Goal: Book appointment/travel/reservation

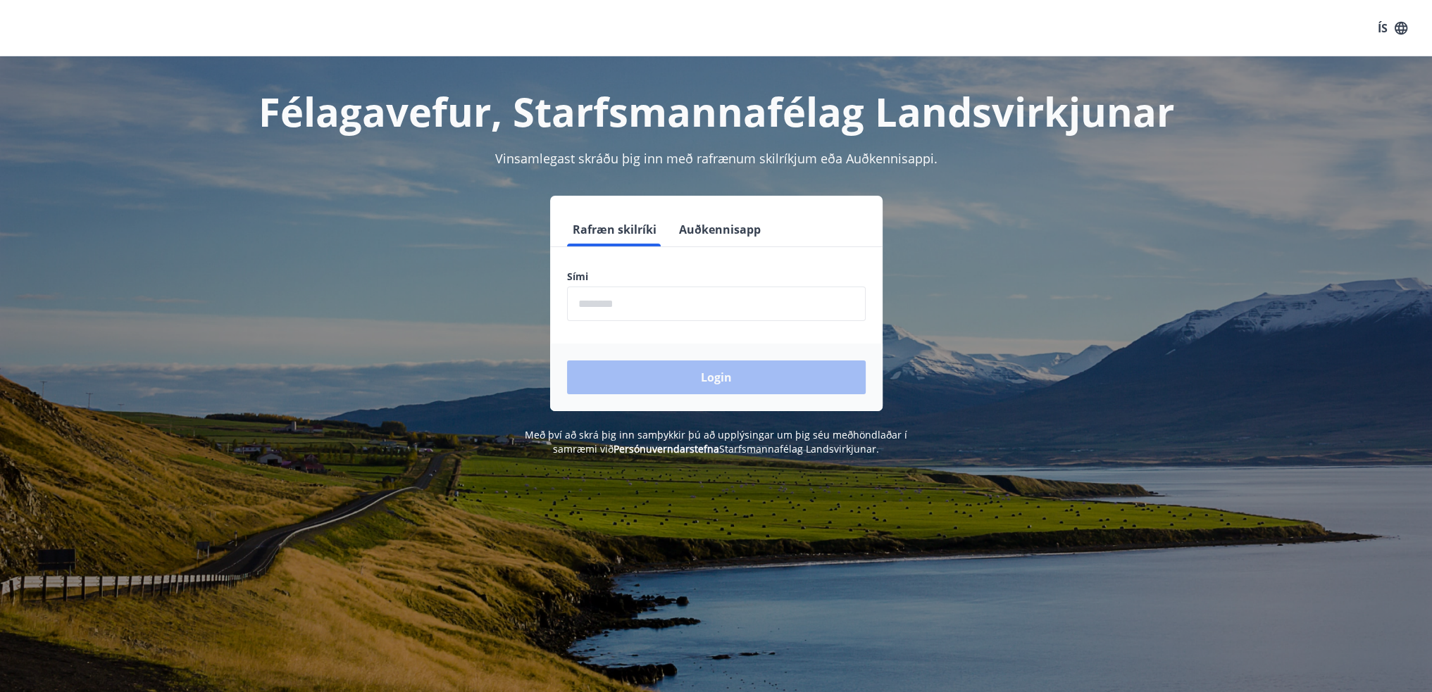
click at [677, 313] on input "phone" at bounding box center [716, 304] width 299 height 35
type input "********"
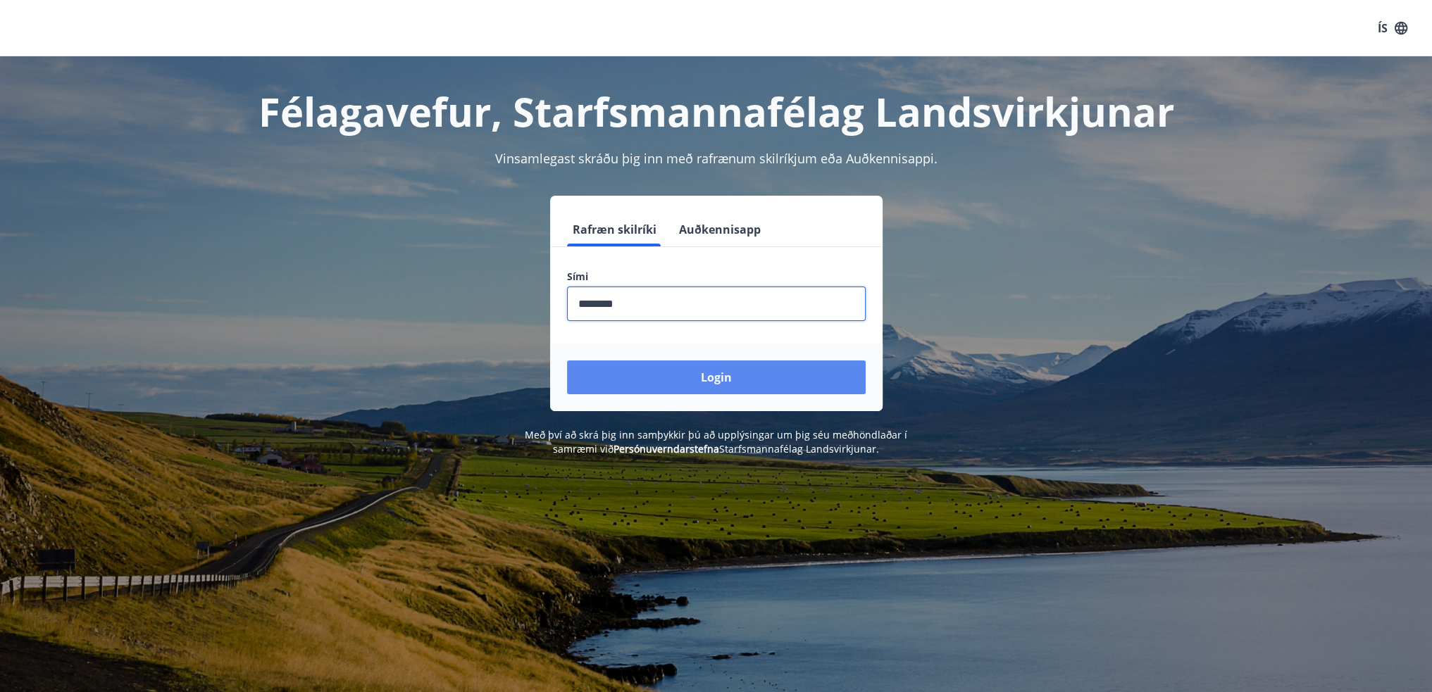
click at [713, 369] on button "Login" at bounding box center [716, 378] width 299 height 34
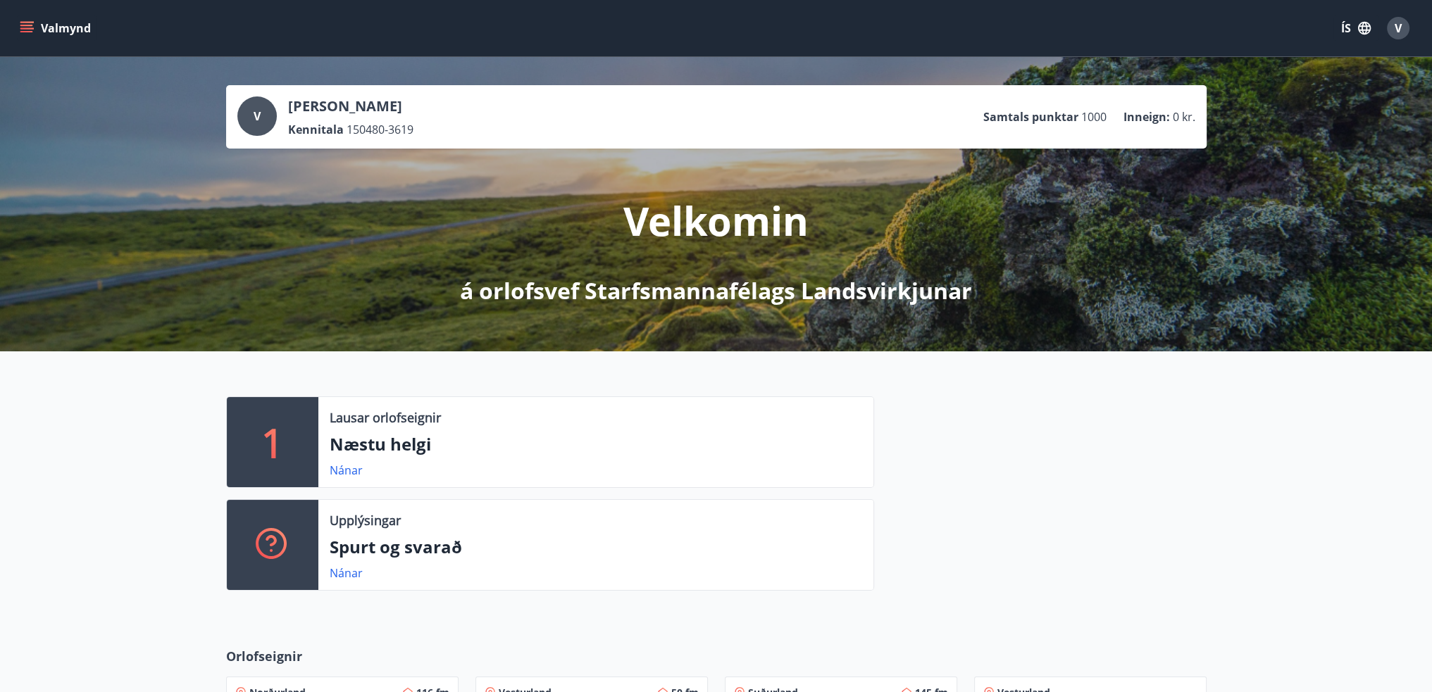
click at [411, 442] on p "Næstu helgi" at bounding box center [596, 444] width 532 height 24
click at [337, 463] on link "Nánar" at bounding box center [346, 470] width 33 height 15
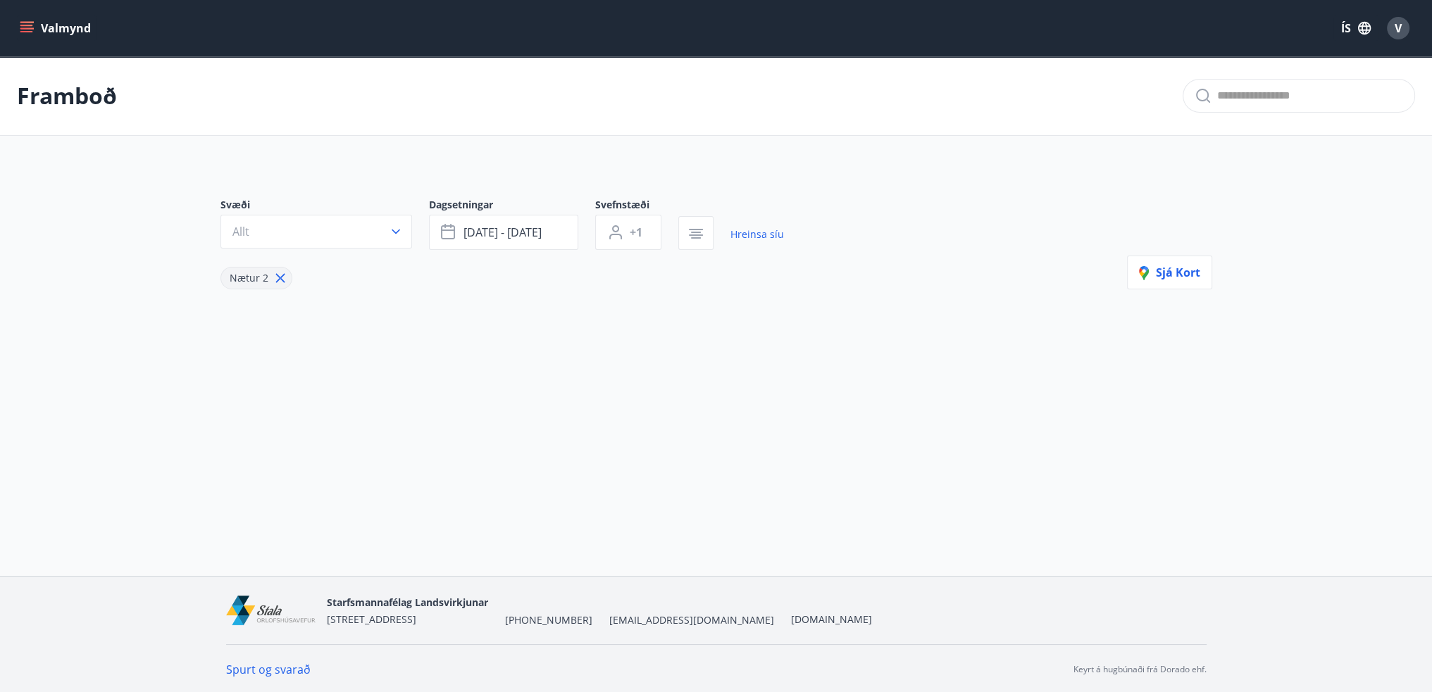
type input "*"
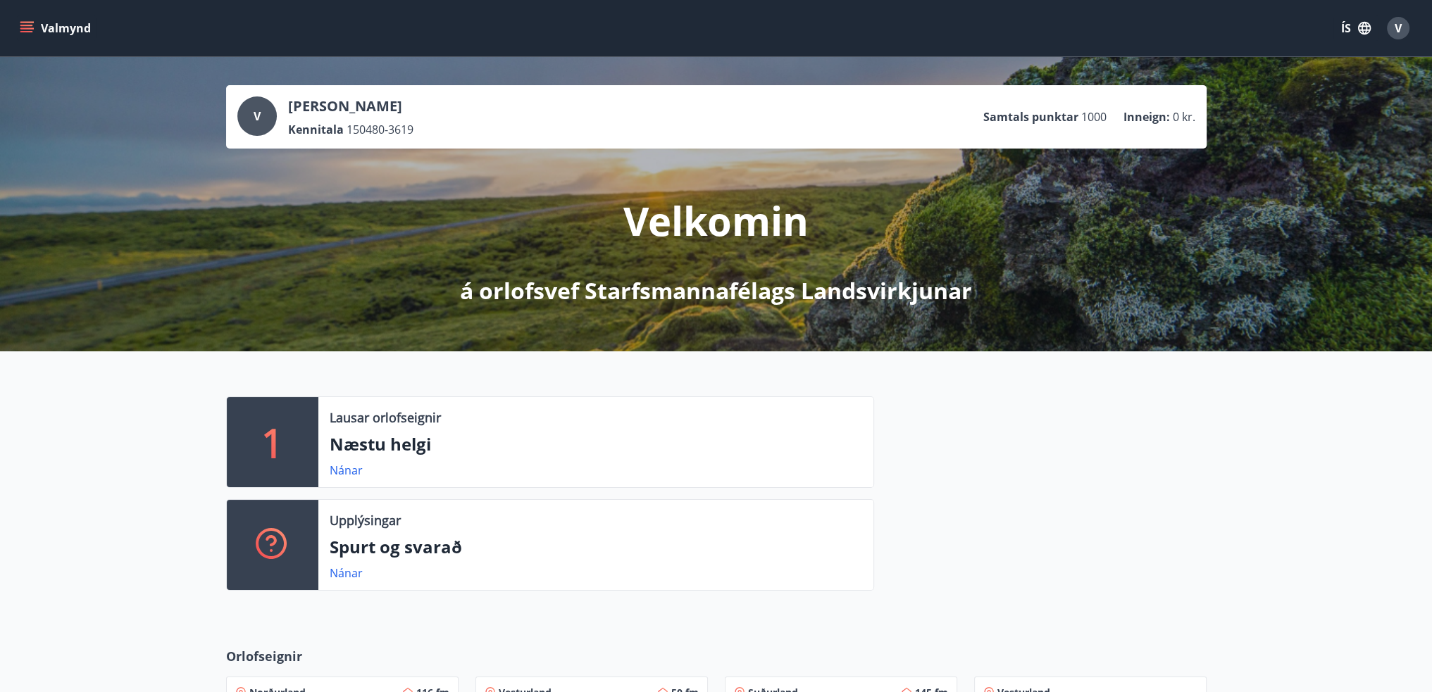
click at [1093, 118] on span "1000" at bounding box center [1093, 116] width 25 height 15
click at [1073, 121] on p "Samtals punktar" at bounding box center [1030, 116] width 95 height 15
click at [71, 22] on button "Valmynd" at bounding box center [57, 27] width 80 height 25
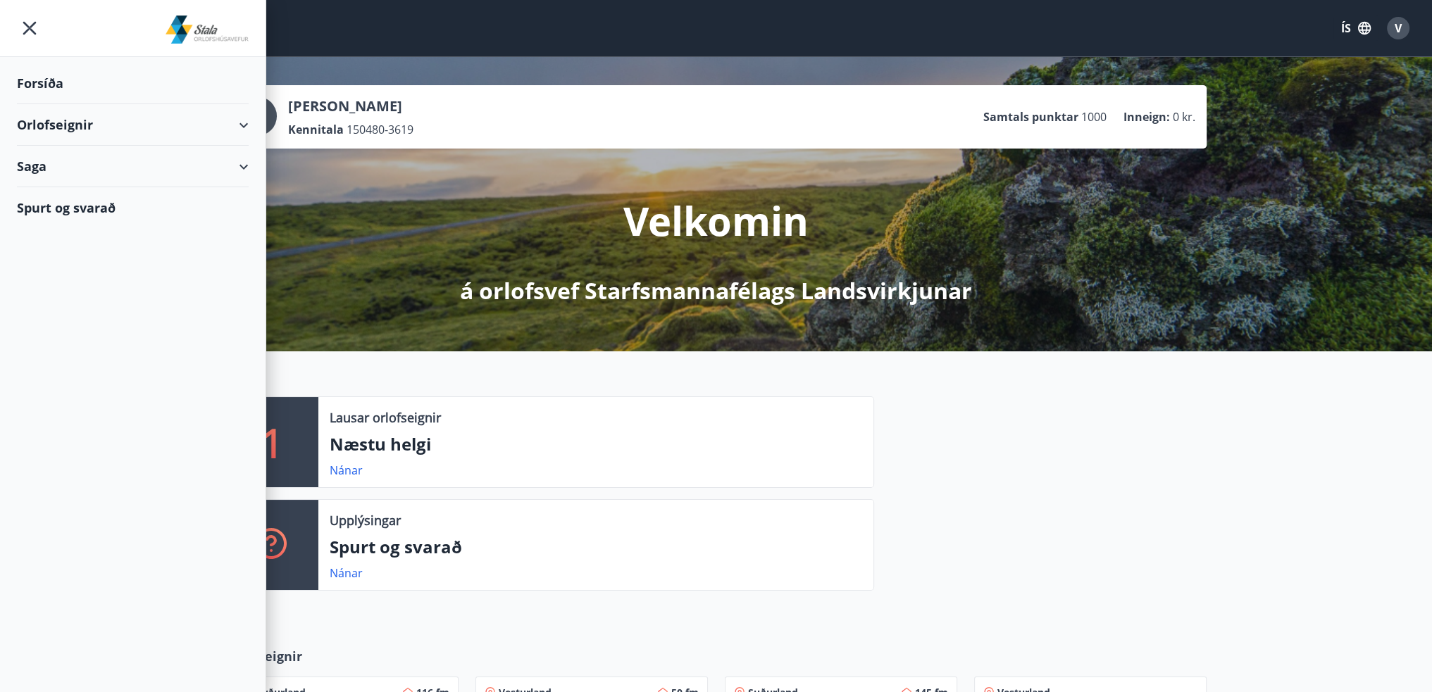
click at [54, 129] on div "Orlofseignir" at bounding box center [133, 125] width 232 height 42
click at [51, 185] on div "Bókunardagatal" at bounding box center [132, 190] width 209 height 30
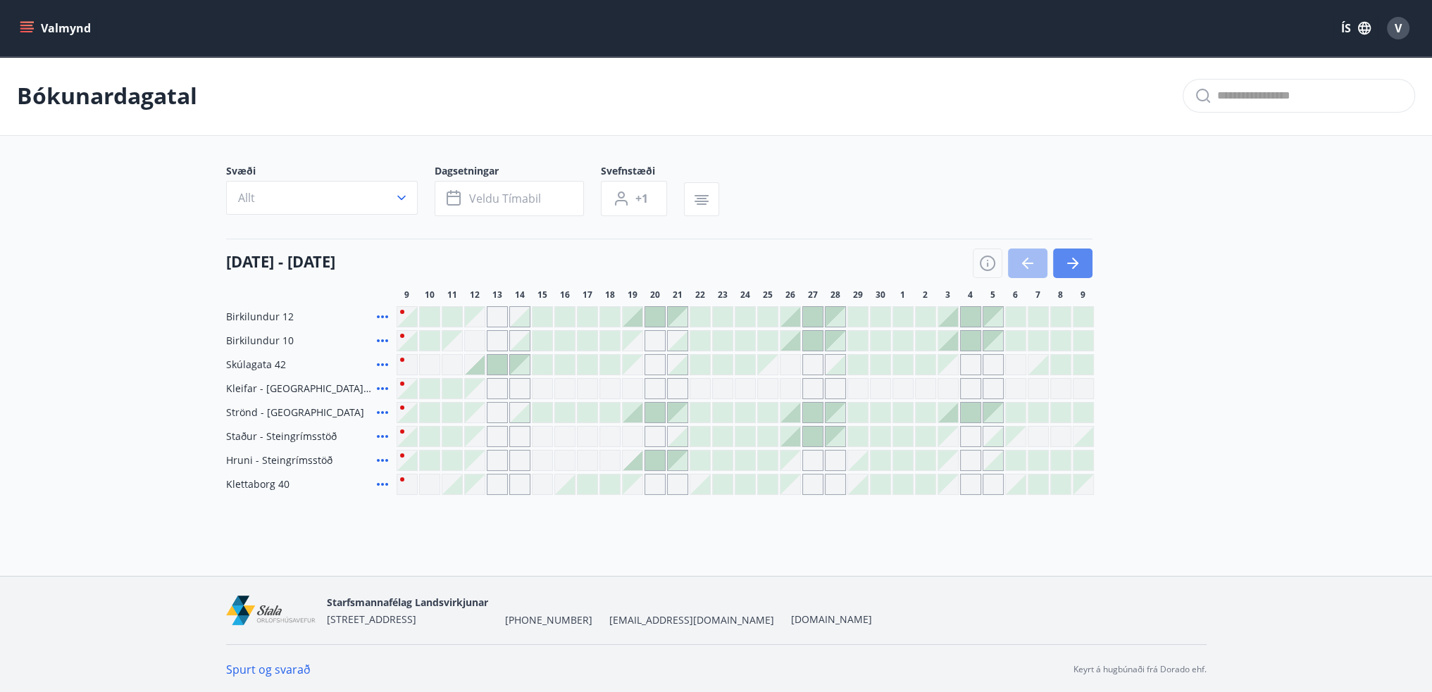
click at [1078, 261] on icon "button" at bounding box center [1072, 263] width 17 height 17
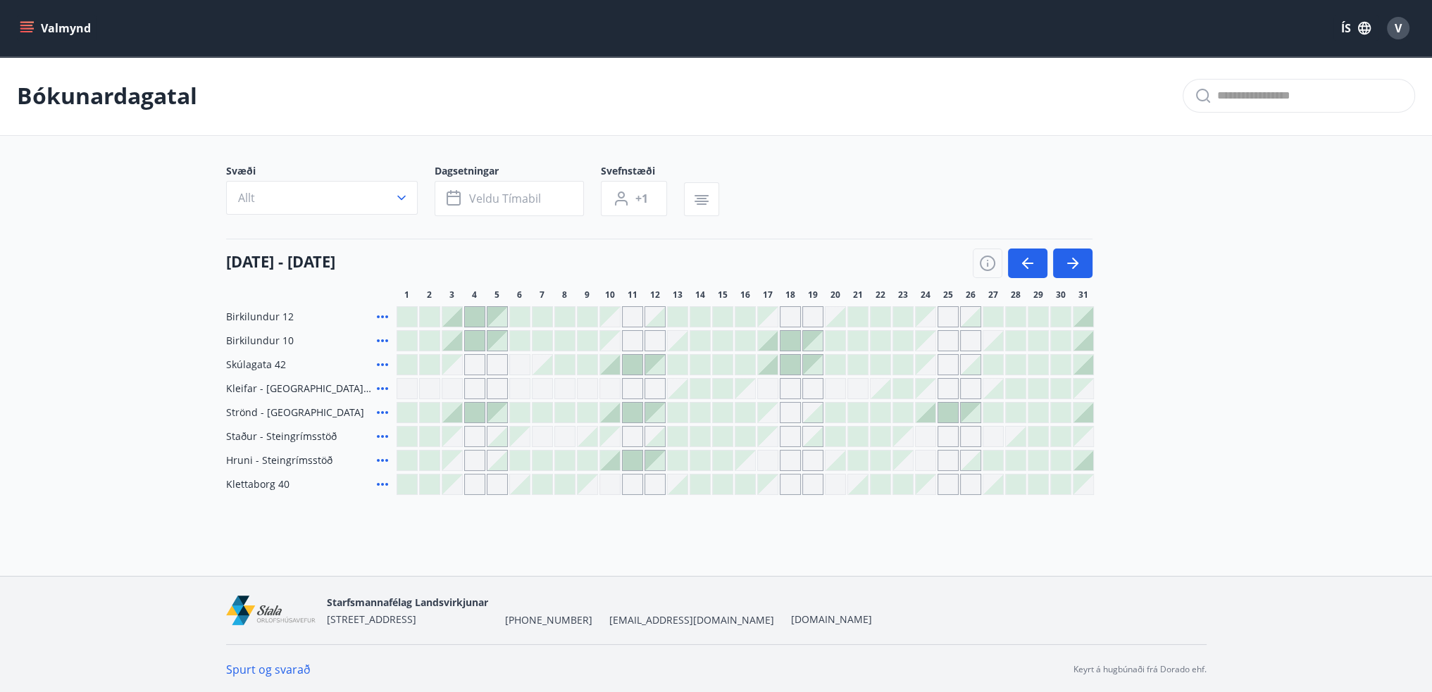
scroll to position [1, 0]
click at [27, 25] on icon "menu" at bounding box center [26, 25] width 13 height 1
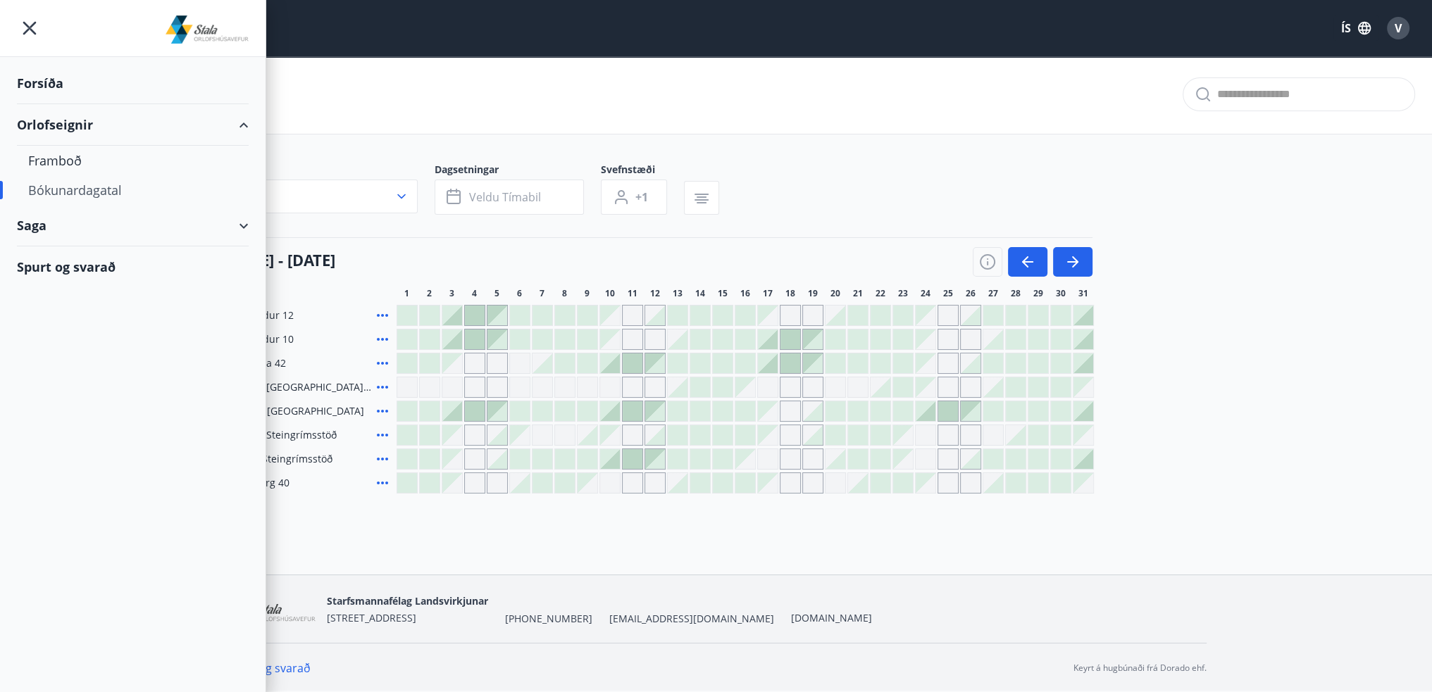
click at [42, 118] on div "Orlofseignir" at bounding box center [133, 125] width 232 height 42
click at [49, 118] on div "Orlofseignir" at bounding box center [133, 125] width 232 height 42
click at [35, 158] on div "Framboð" at bounding box center [132, 161] width 209 height 30
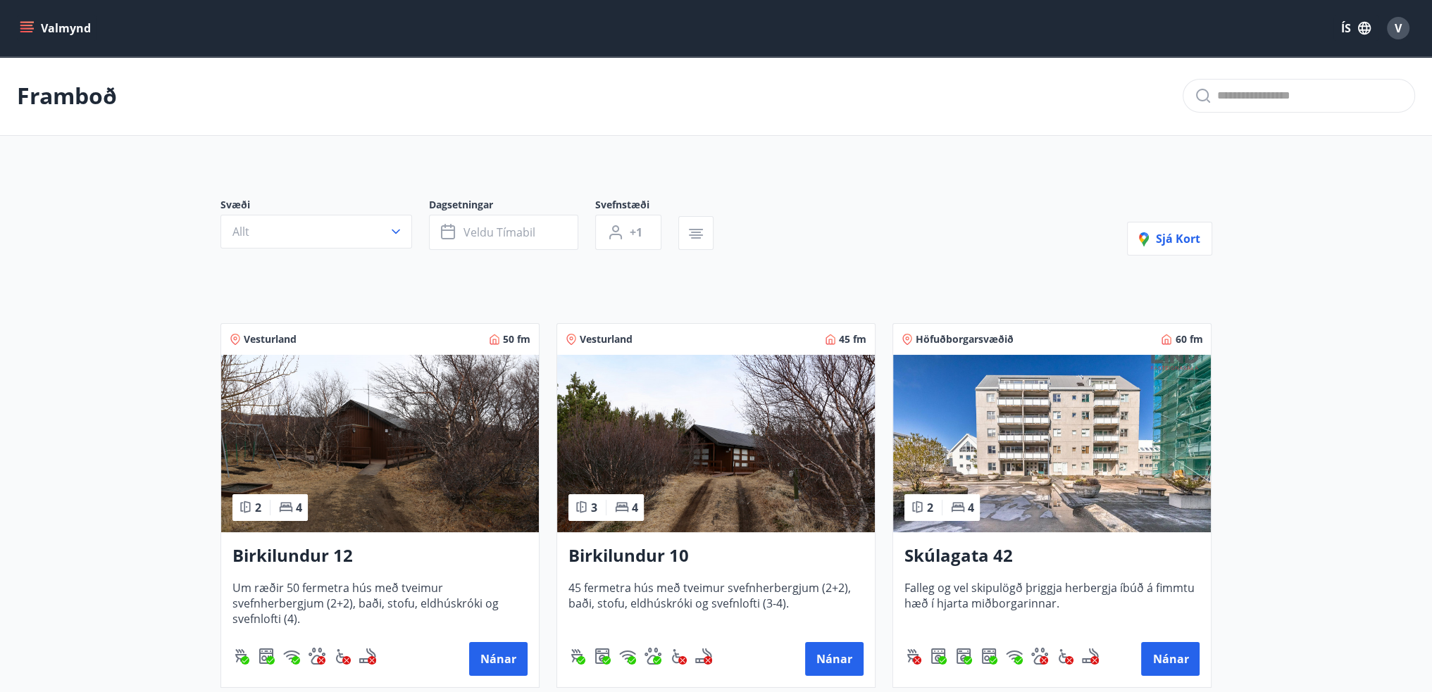
scroll to position [1, 0]
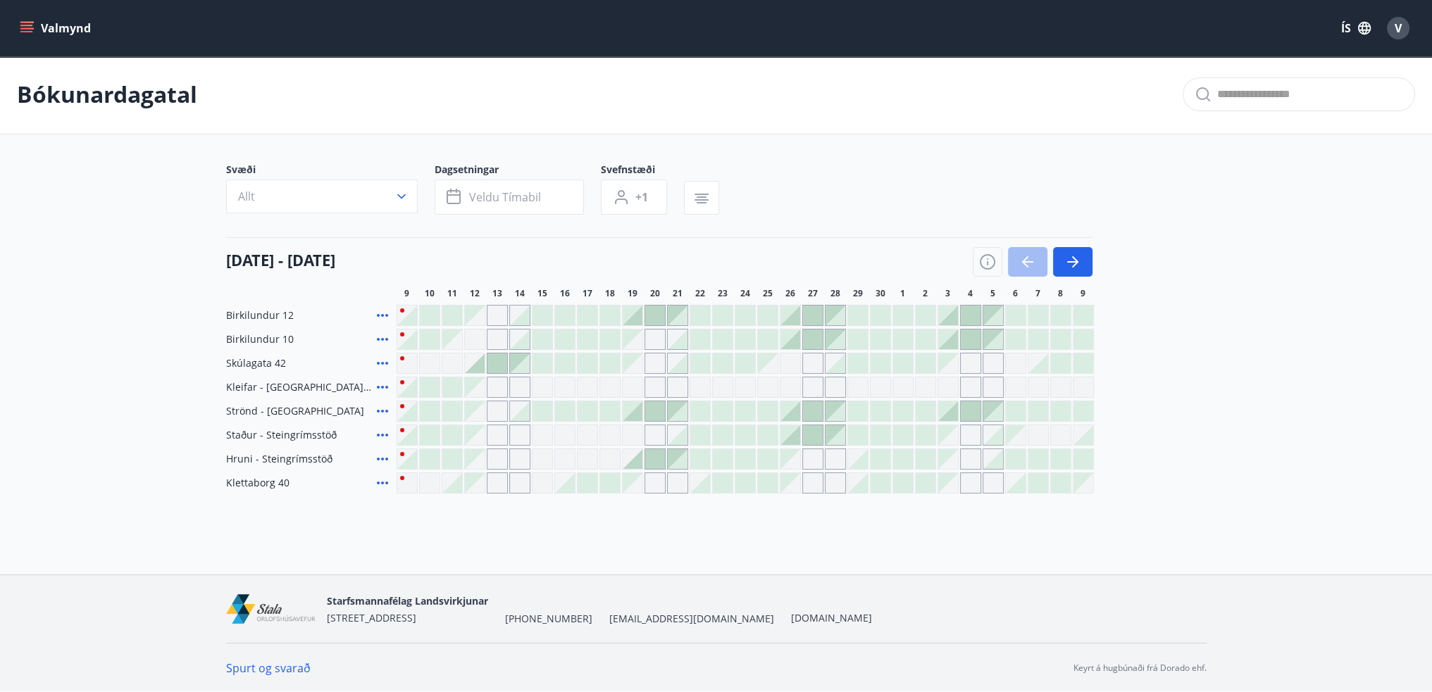
drag, startPoint x: 1082, startPoint y: 257, endPoint x: 1049, endPoint y: 289, distance: 46.3
click at [1082, 257] on button "button" at bounding box center [1072, 262] width 39 height 30
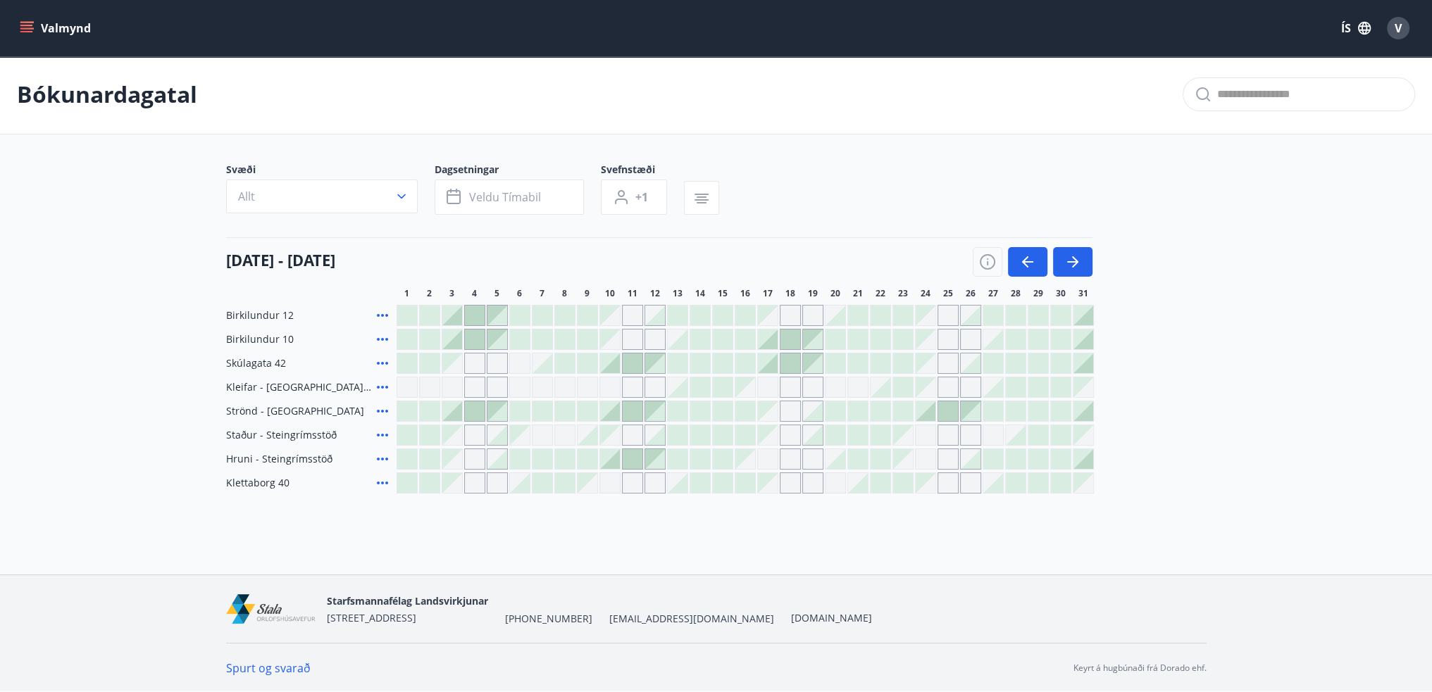
click at [53, 23] on button "Valmynd" at bounding box center [57, 27] width 80 height 25
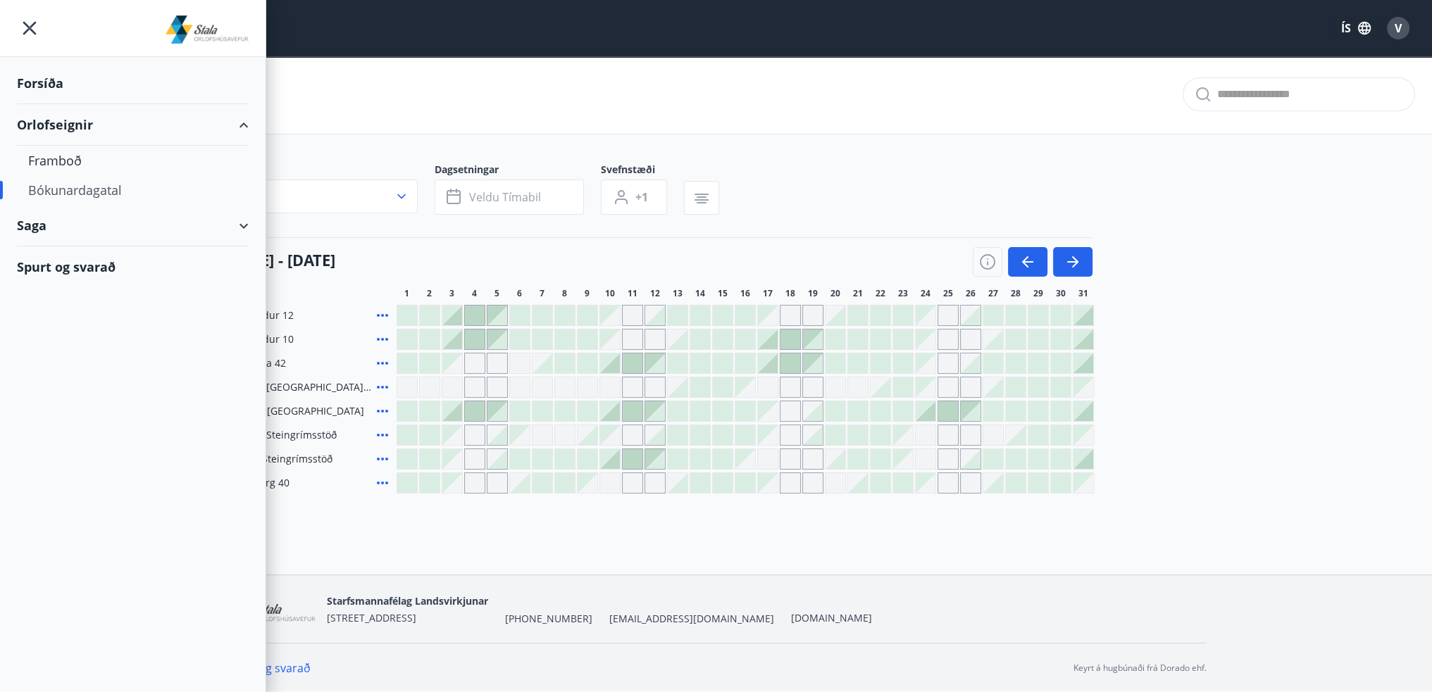
click at [65, 123] on div "Orlofseignir" at bounding box center [133, 125] width 232 height 42
click at [54, 167] on div "Saga" at bounding box center [133, 167] width 232 height 42
click at [70, 137] on div "Orlofseignir" at bounding box center [133, 125] width 232 height 42
click at [56, 161] on div "Framboð" at bounding box center [132, 161] width 209 height 30
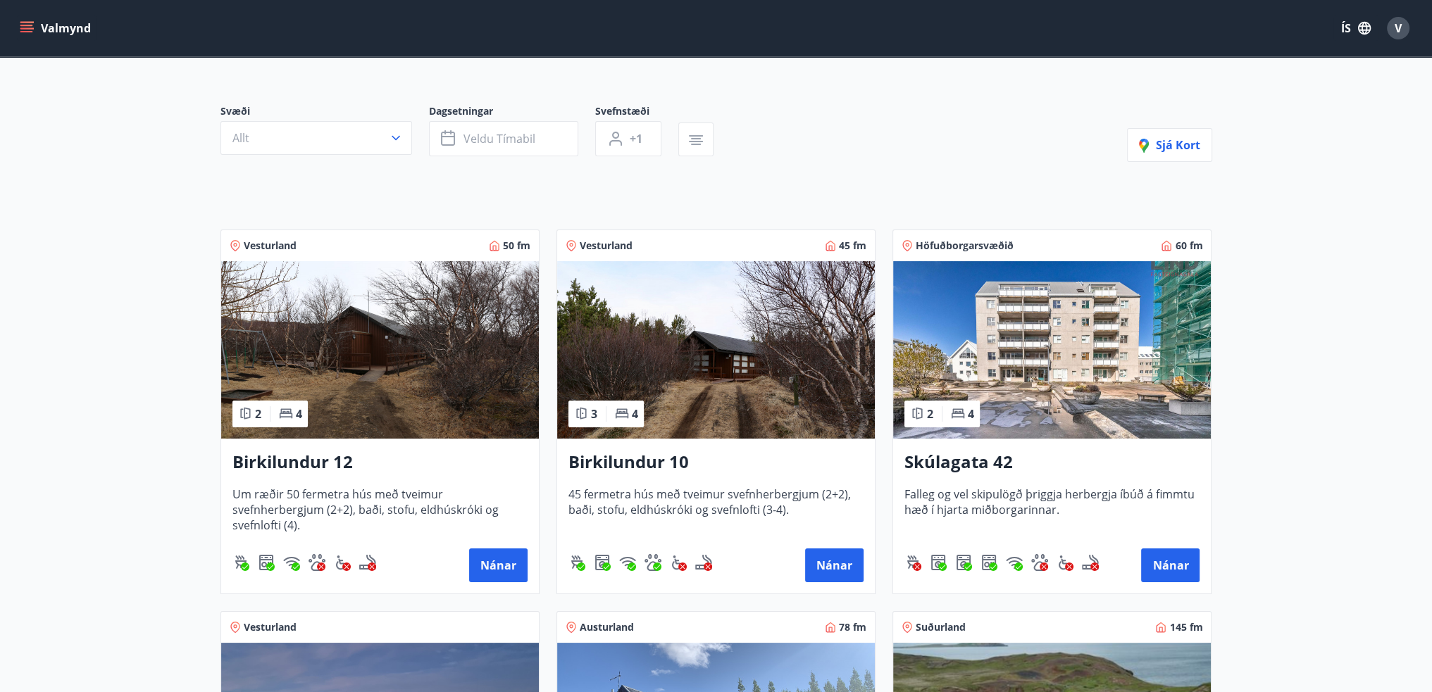
scroll to position [70, 0]
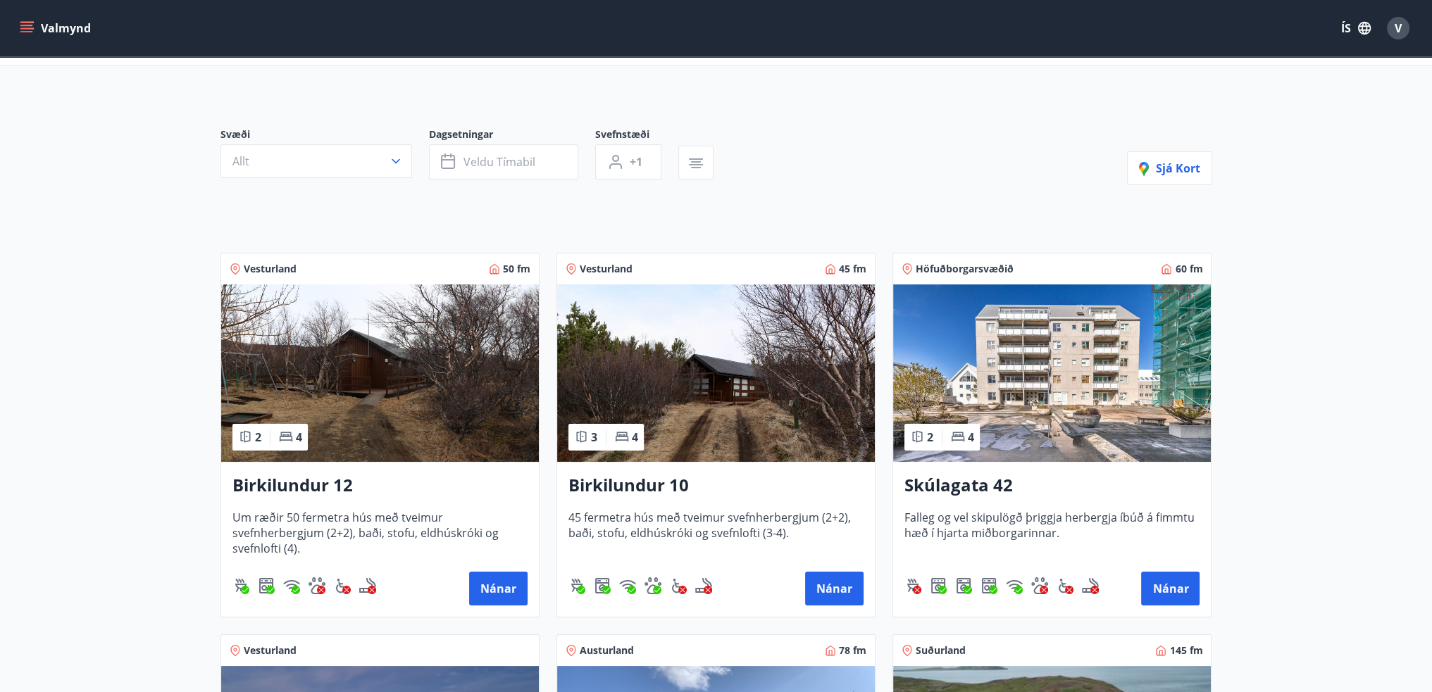
click at [29, 23] on icon "menu" at bounding box center [27, 28] width 14 height 14
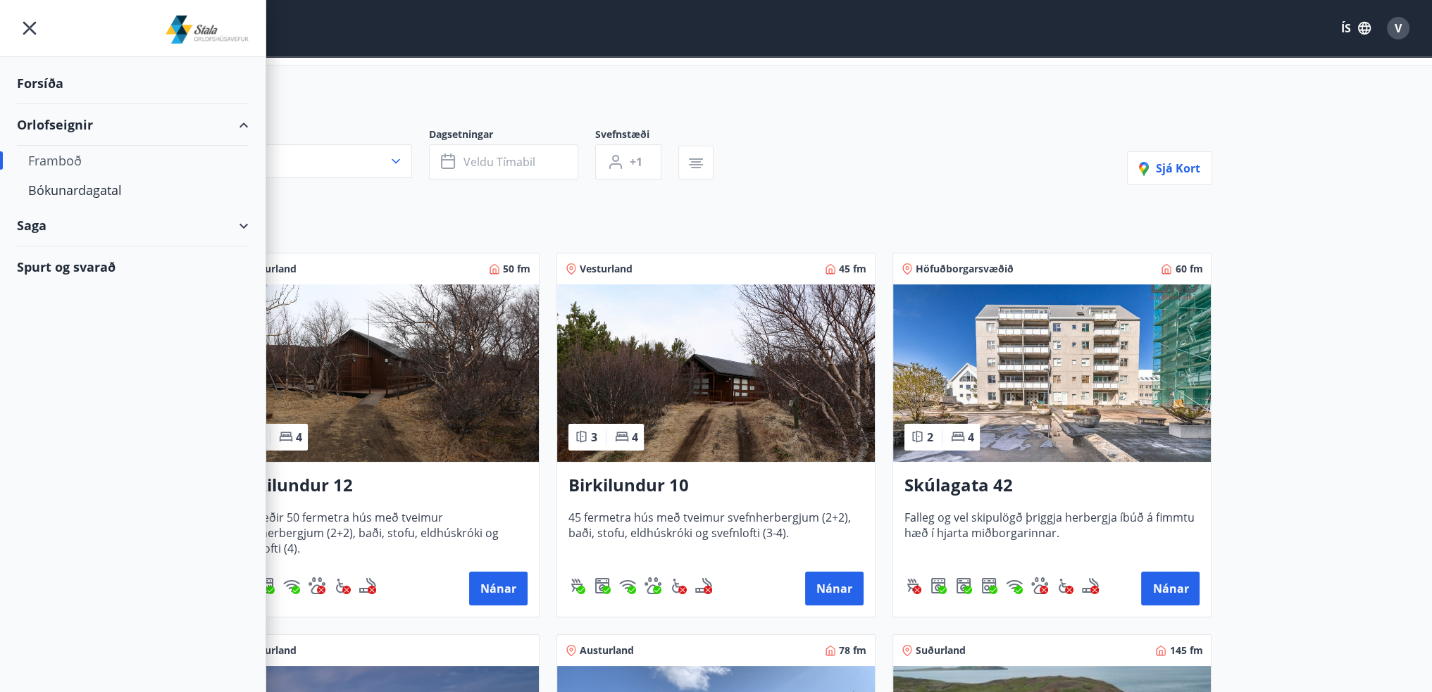
click at [70, 131] on div "Orlofseignir" at bounding box center [133, 125] width 232 height 42
click at [72, 131] on div "Orlofseignir" at bounding box center [133, 125] width 232 height 42
click at [56, 184] on div "Bókunardagatal" at bounding box center [132, 190] width 209 height 30
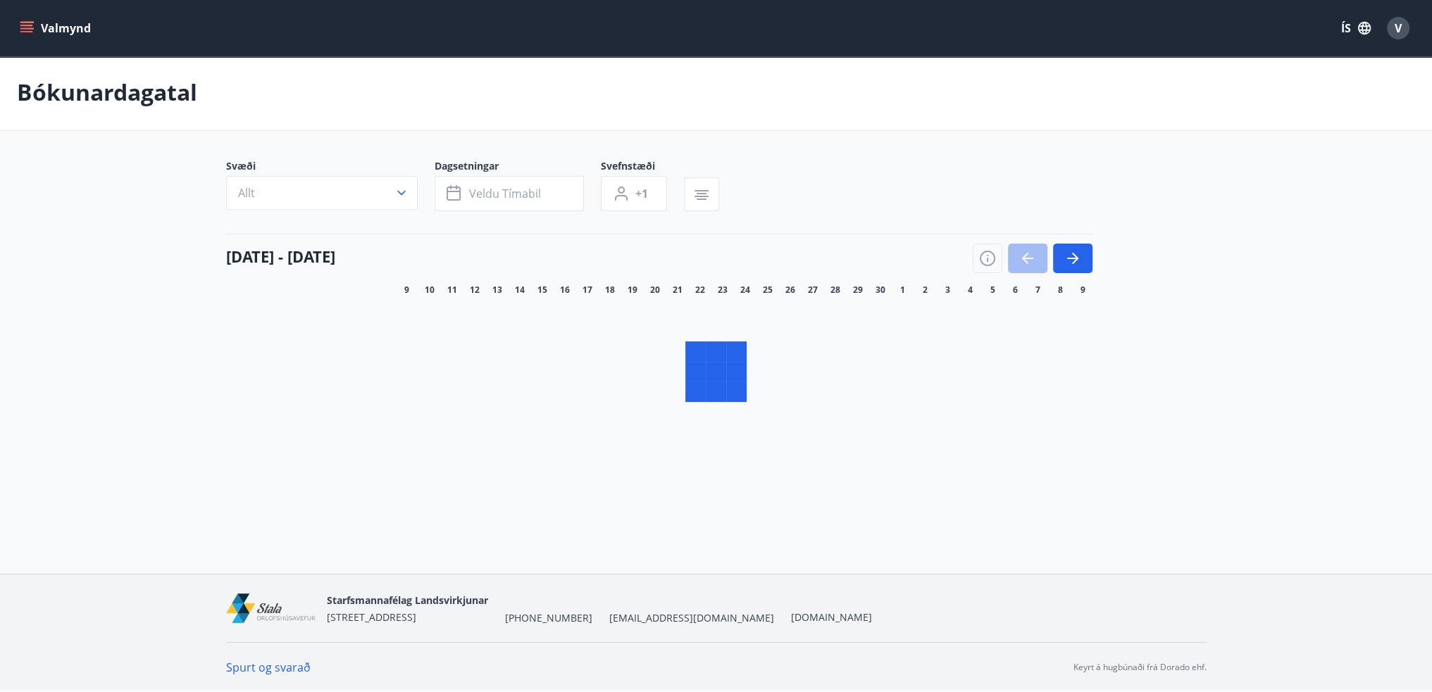
scroll to position [1, 0]
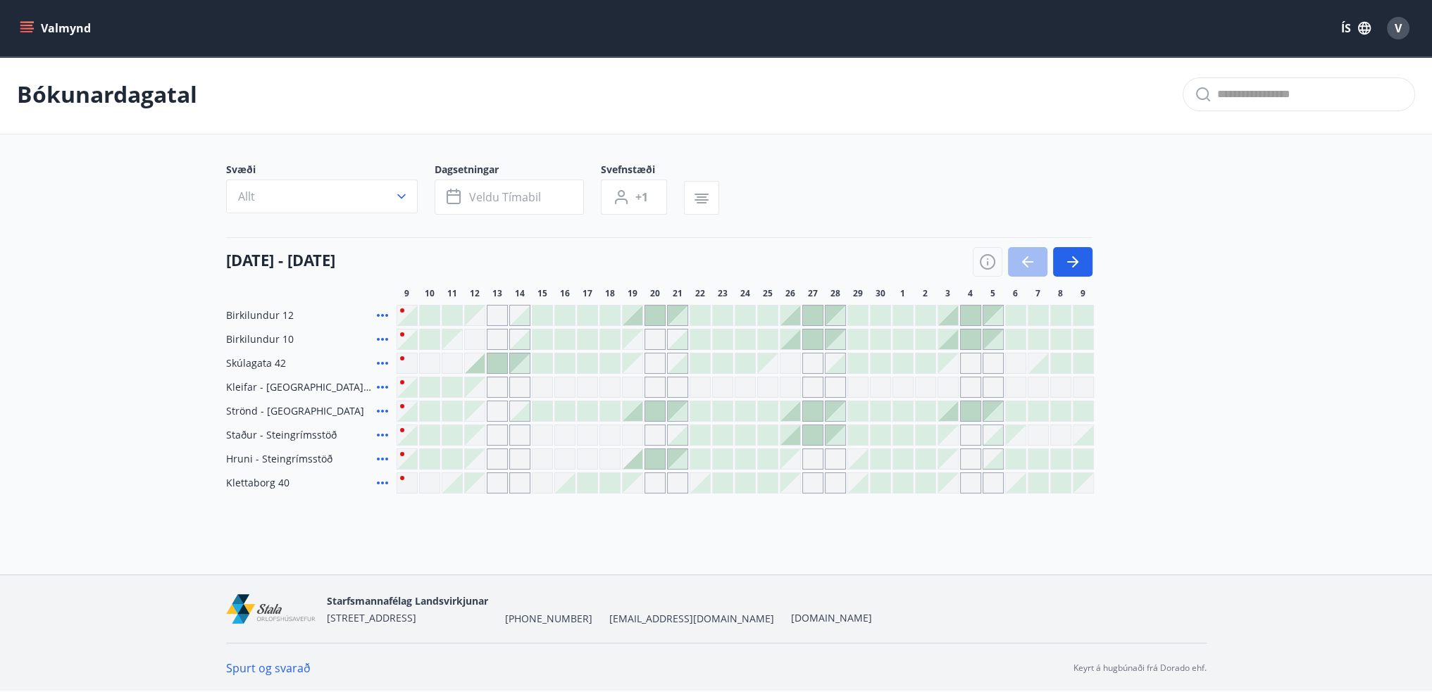
drag, startPoint x: 1064, startPoint y: 265, endPoint x: 607, endPoint y: 384, distance: 472.3
click at [1065, 267] on icon "button" at bounding box center [1072, 262] width 17 height 17
